Goal: Navigation & Orientation: Find specific page/section

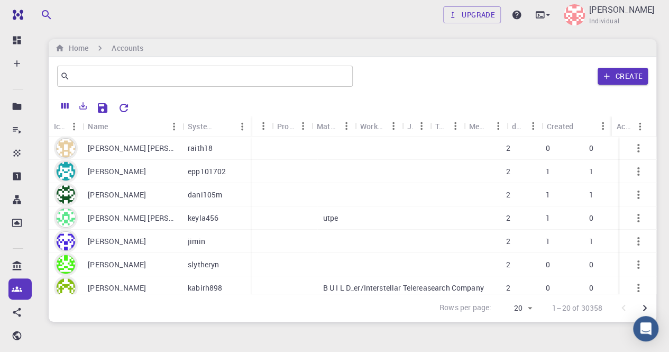
scroll to position [0, 228]
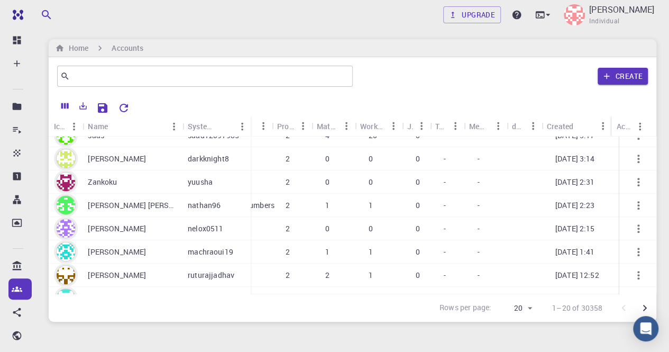
scroll to position [316, 228]
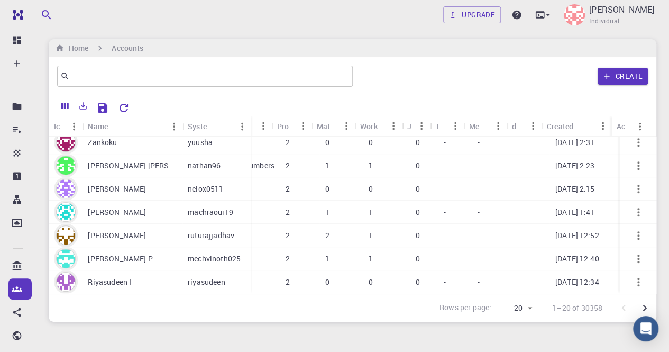
click at [644, 305] on icon "Go to next page" at bounding box center [644, 307] width 13 height 13
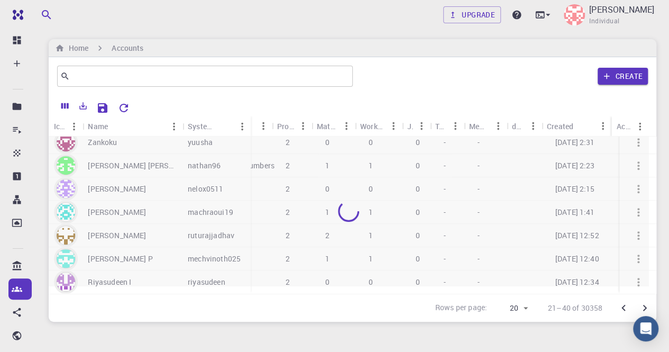
scroll to position [0, 228]
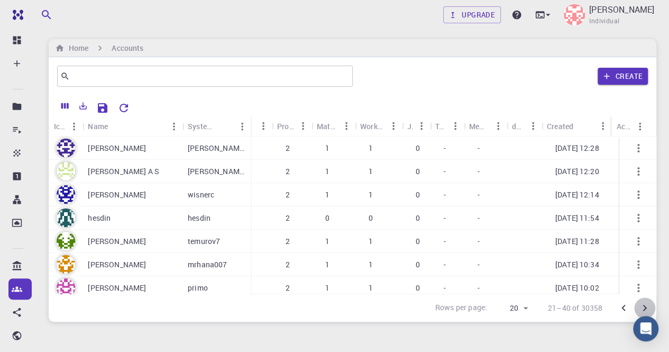
click at [644, 305] on icon "Go to next page" at bounding box center [644, 307] width 13 height 13
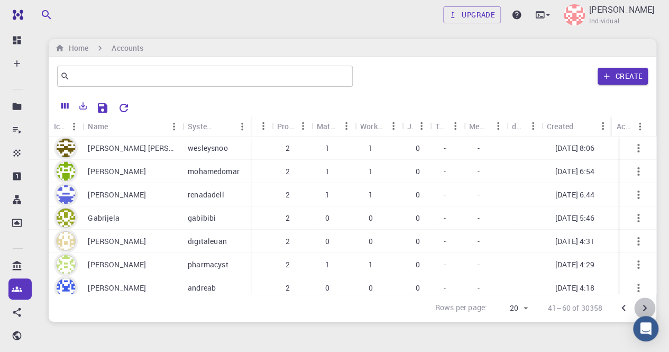
click at [644, 305] on icon "Go to next page" at bounding box center [644, 307] width 13 height 13
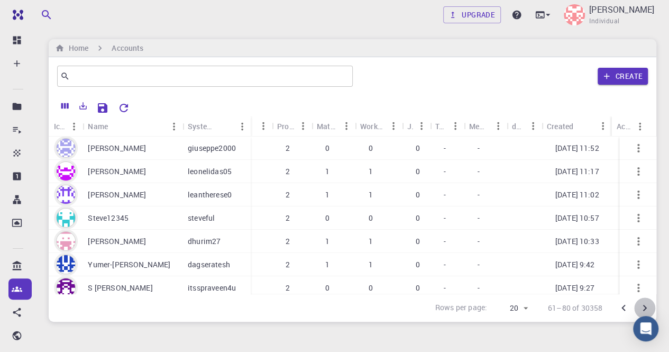
click at [644, 305] on icon "Go to next page" at bounding box center [644, 307] width 13 height 13
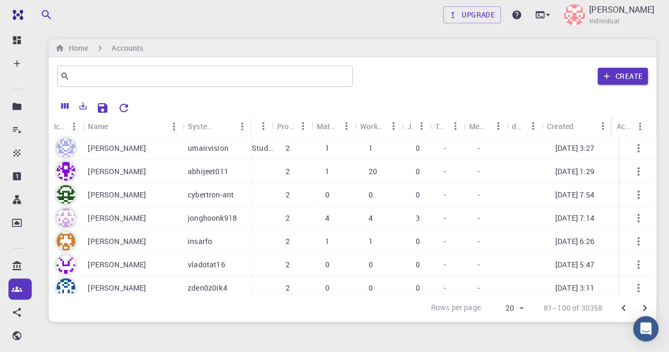
click at [620, 307] on icon "Go to previous page" at bounding box center [623, 307] width 13 height 13
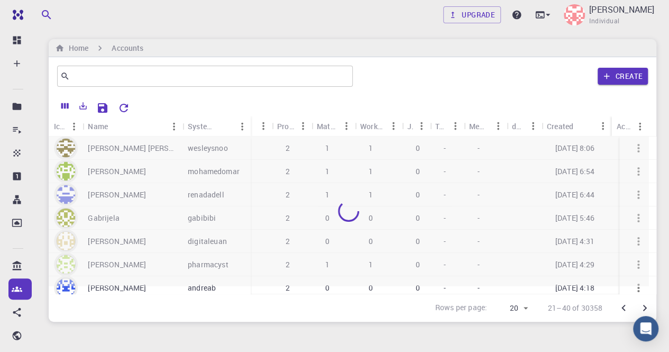
click at [620, 307] on icon "Go to previous page" at bounding box center [623, 307] width 13 height 13
